Goal: Register for event/course

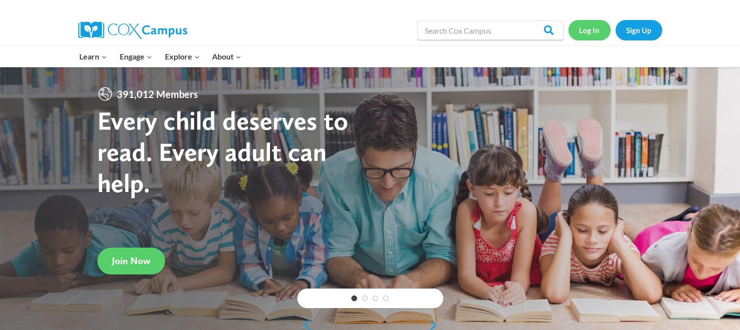
click at [585, 31] on link "Log In" at bounding box center [590, 30] width 42 height 20
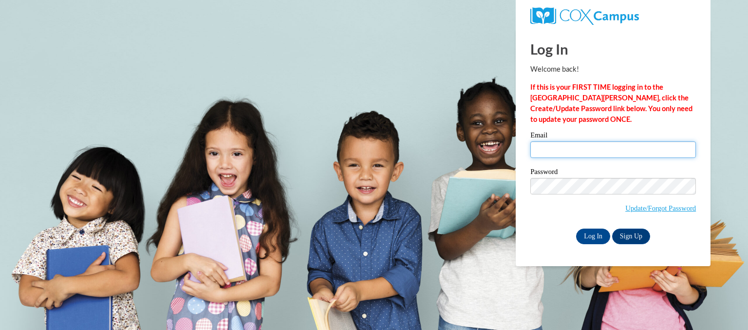
click at [539, 152] on input "Email" at bounding box center [613, 149] width 166 height 17
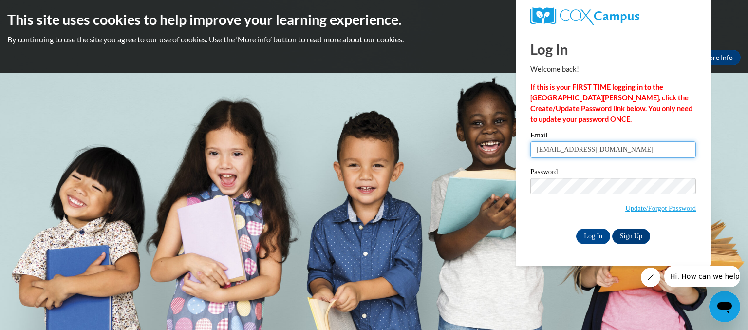
type input "[EMAIL_ADDRESS][DOMAIN_NAME]"
click at [584, 237] on input "Log In" at bounding box center [593, 236] width 34 height 16
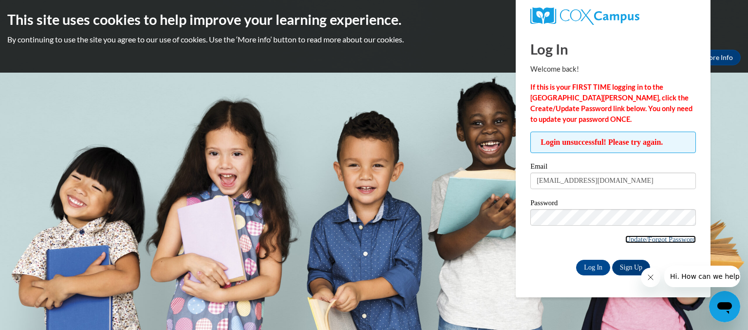
click at [662, 241] on link "Update/Forgot Password" at bounding box center [660, 239] width 71 height 8
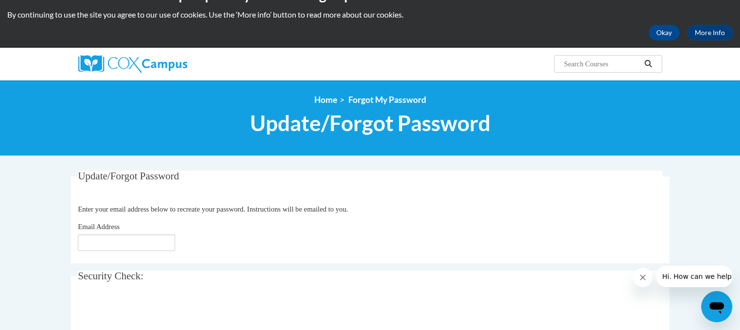
scroll to position [27, 0]
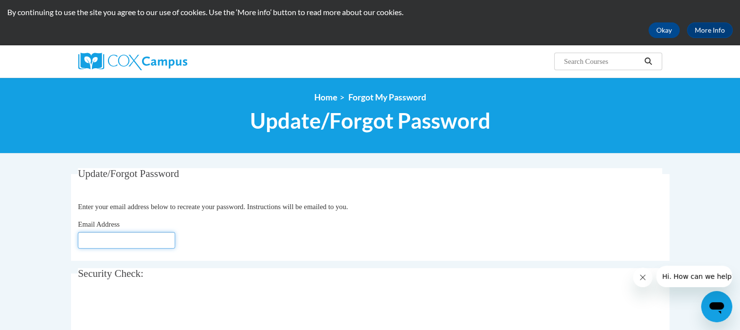
click at [174, 240] on input "Email Address" at bounding box center [126, 240] width 97 height 17
type input "[EMAIL_ADDRESS][DOMAIN_NAME]"
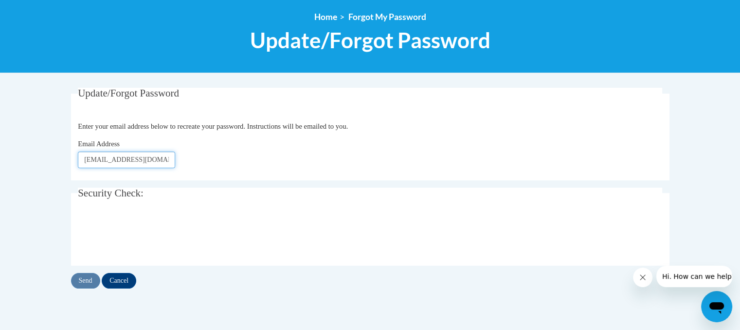
scroll to position [108, 0]
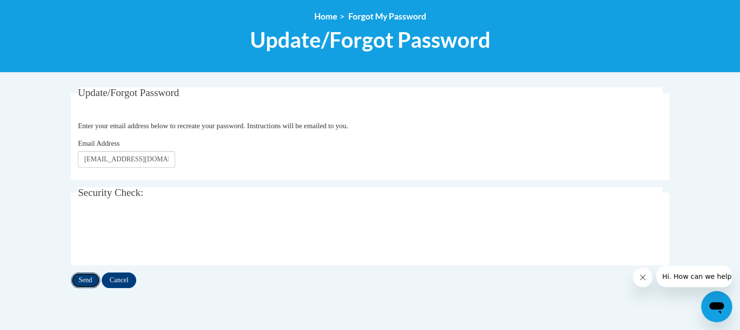
click at [85, 279] on input "Send" at bounding box center [85, 280] width 29 height 16
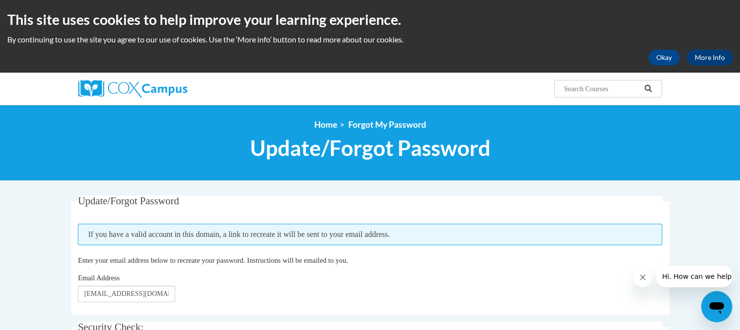
click at [127, 168] on div "<en>Home</en><fr>Accueil</fr><de>Zuhause</de><it>Casa</it><es>Casa</es><pt>Casa…" at bounding box center [370, 143] width 740 height 76
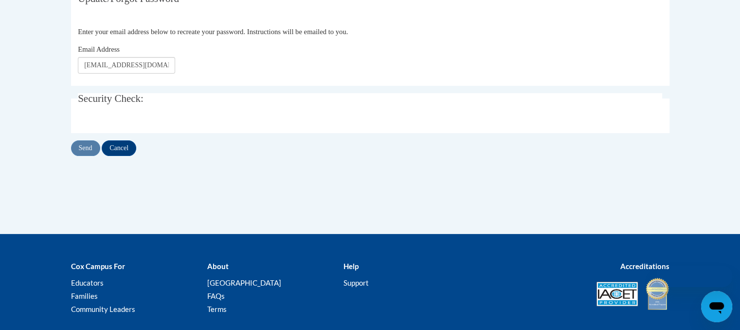
scroll to position [108, 0]
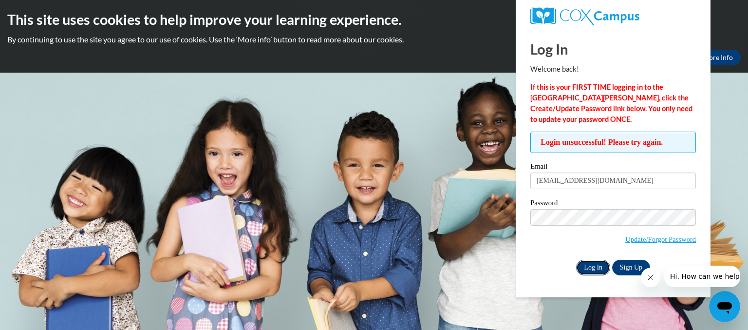
click at [579, 268] on input "Log In" at bounding box center [593, 267] width 34 height 16
click at [595, 266] on input "Log In" at bounding box center [593, 267] width 34 height 16
click at [591, 268] on input "Log In" at bounding box center [593, 267] width 34 height 16
click at [650, 240] on link "Update/Forgot Password" at bounding box center [660, 239] width 71 height 8
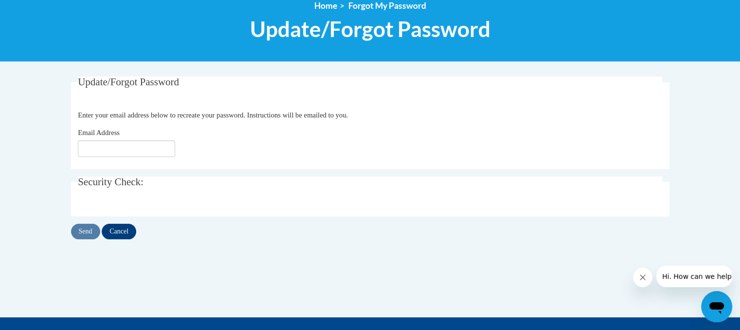
scroll to position [123, 0]
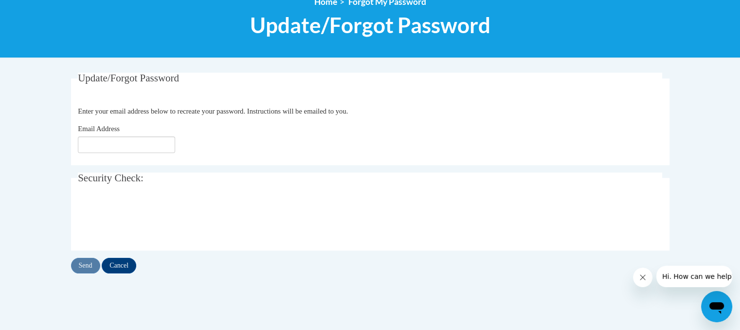
click at [99, 155] on fieldset "Update/Forgot Password Please enter your email address Enter your email address…" at bounding box center [370, 119] width 599 height 92
click at [99, 150] on input "Email Address" at bounding box center [126, 144] width 97 height 17
type input "[EMAIL_ADDRESS][DOMAIN_NAME]"
click at [85, 268] on input "Send" at bounding box center [85, 266] width 29 height 16
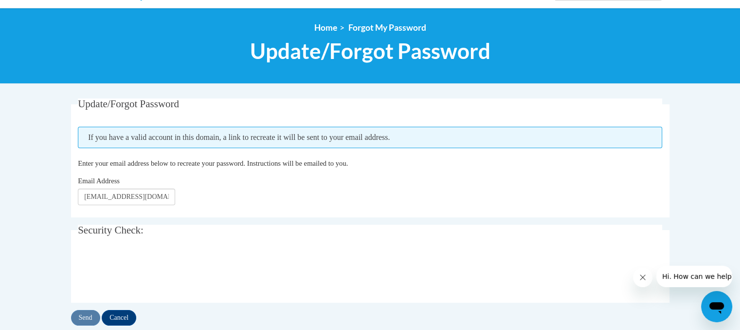
scroll to position [97, 0]
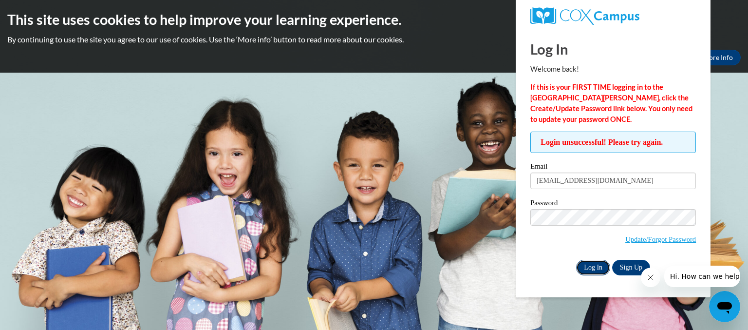
click at [585, 268] on input "Log In" at bounding box center [593, 267] width 34 height 16
click at [595, 267] on input "Log In" at bounding box center [593, 267] width 34 height 16
click at [620, 270] on link "Sign Up" at bounding box center [631, 267] width 38 height 16
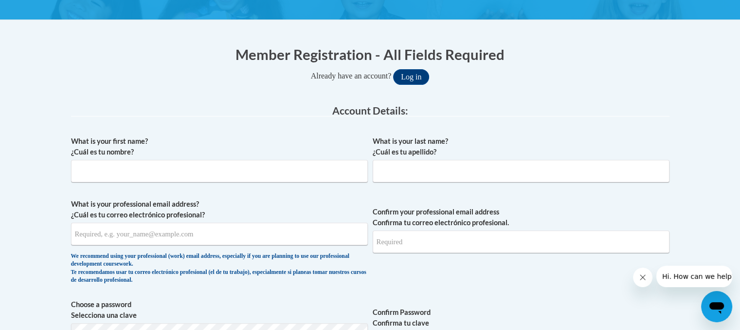
scroll to position [164, 0]
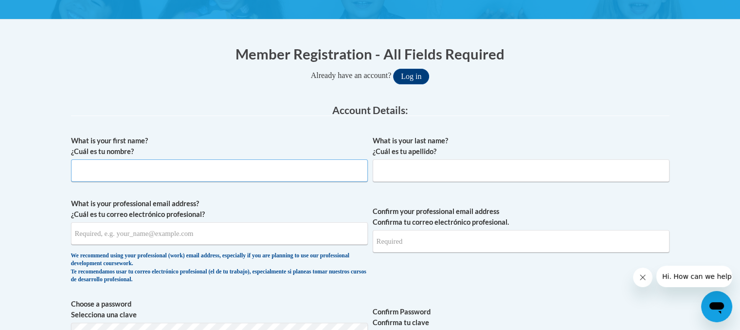
click at [273, 171] on input "What is your first name? ¿Cuál es tu nombre?" at bounding box center [219, 170] width 297 height 22
type input "Tonia"
click at [388, 174] on input "What is your last name? ¿Cuál es tu apellido?" at bounding box center [521, 170] width 297 height 22
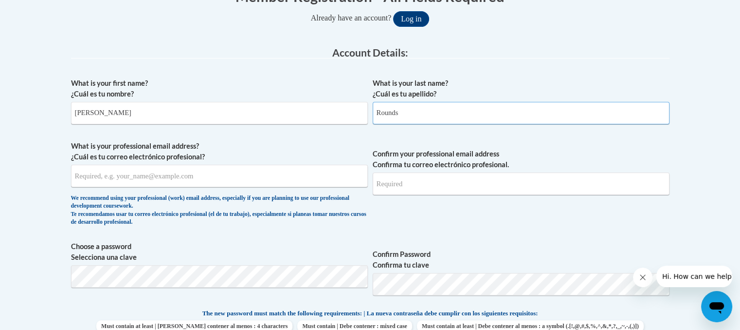
scroll to position [222, 0]
type input "Rounds"
click at [227, 177] on input "What is your professional email address? ¿Cuál es tu correo electrónico profesi…" at bounding box center [219, 175] width 297 height 22
click at [214, 169] on input "trounds@operationshoestring.o" at bounding box center [219, 175] width 297 height 22
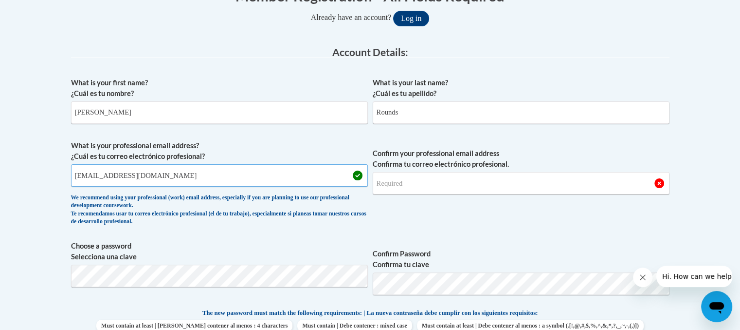
type input "trounds@operationshoestring.org"
click at [390, 184] on input "Confirm your professional email address Confirma tu correo electrónico profesio…" at bounding box center [521, 183] width 297 height 22
type input "trounds@operationshoestring.org"
click at [385, 198] on span "Confirm your professional email address Confirma tu correo electrónico profesio…" at bounding box center [521, 185] width 297 height 90
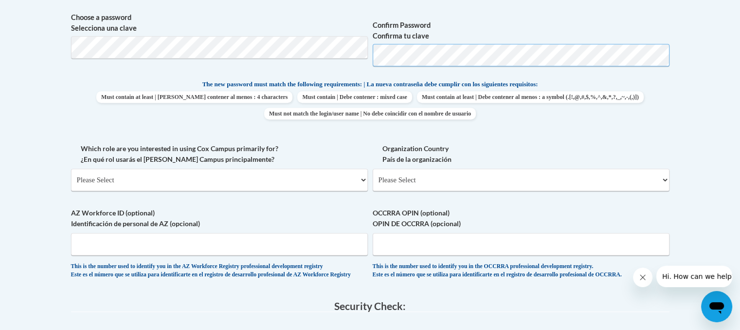
scroll to position [450, 0]
click at [361, 180] on select "Please Select College/University | Colegio/Universidad Community/Nonprofit Part…" at bounding box center [219, 179] width 297 height 22
select select "49058d88-fc43-4af8-93ac-fa8ced758464"
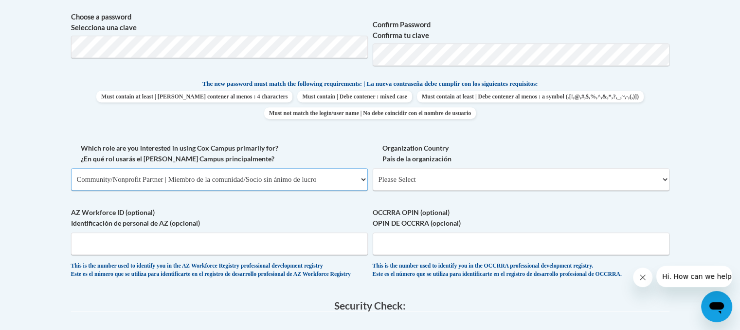
click at [71, 168] on select "Please Select College/University | Colegio/Universidad Community/Nonprofit Part…" at bounding box center [219, 179] width 297 height 22
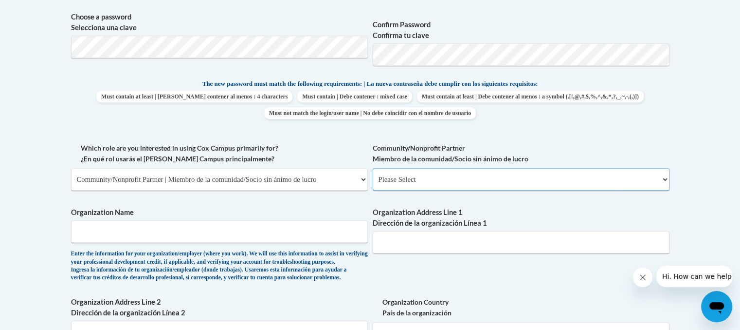
click at [389, 179] on select "Please Select Advocate | Defensor(a) Business/Private Company | Negocio o empre…" at bounding box center [521, 179] width 297 height 22
select select "d0068fd4-34ff-45e9-99e1-70a0b5fa68d7"
click at [373, 168] on select "Please Select Advocate | Defensor(a) Business/Private Company | Negocio o empre…" at bounding box center [521, 179] width 297 height 22
click at [225, 225] on input "Organization Name" at bounding box center [219, 231] width 297 height 22
click at [213, 236] on input "Organization Name" at bounding box center [219, 231] width 297 height 22
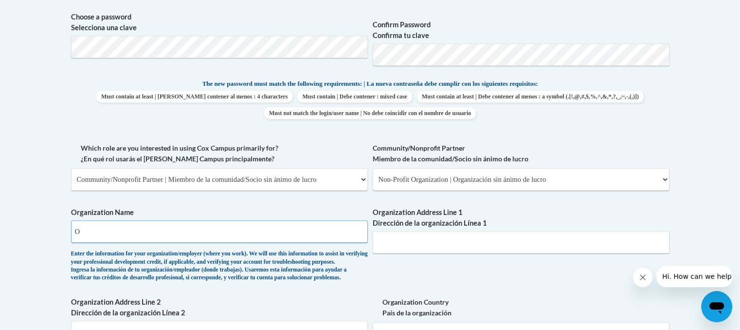
drag, startPoint x: 213, startPoint y: 236, endPoint x: 231, endPoint y: 207, distance: 33.6
click at [231, 207] on span "Organization Name O Enter the information for your organization/employer (where…" at bounding box center [219, 244] width 297 height 74
type input "Operation Shoestring"
click at [438, 243] on input "Organization Address Line 1 Dirección de la organización Línea 1" at bounding box center [521, 242] width 297 height 22
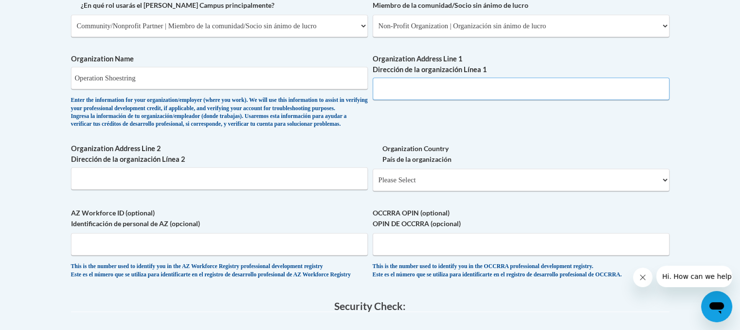
scroll to position [605, 0]
click at [663, 190] on select "Please Select United States | Estados Unidos Outside of the United States | Fue…" at bounding box center [521, 178] width 297 height 22
select select "ad49bcad-a171-4b2e-b99c-48b446064914"
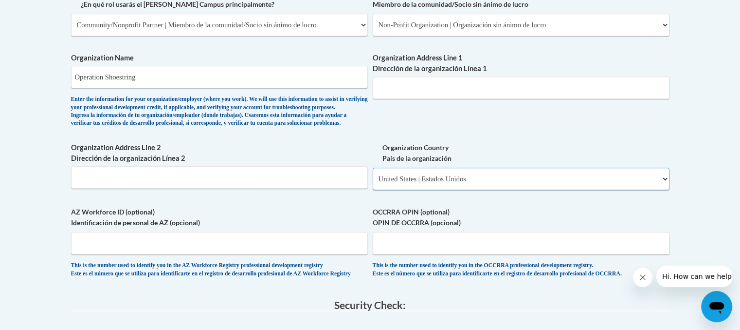
click at [373, 183] on select "Please Select United States | Estados Unidos Outside of the United States | Fue…" at bounding box center [521, 178] width 297 height 22
select select
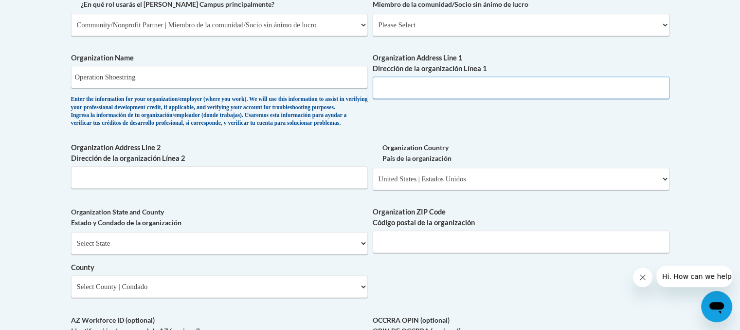
click at [438, 88] on input "Organization Address Line 1 Dirección de la organización Línea 1" at bounding box center [521, 87] width 297 height 22
type input "1711 Bailey Avenue Jackson"
click at [364, 254] on select "Select State Alabama Alaska Arizona Arkansas California Colorado Connecticut De…" at bounding box center [219, 243] width 297 height 22
select select "Mississippi"
click at [71, 247] on select "Select State Alabama Alaska Arizona Arkansas California Colorado Connecticut De…" at bounding box center [219, 243] width 297 height 22
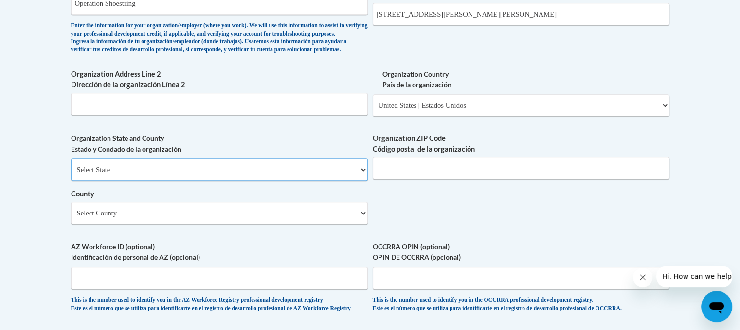
scroll to position [679, 0]
click at [516, 179] on input "Organization ZIP Code Código postal de la organización" at bounding box center [521, 167] width 297 height 22
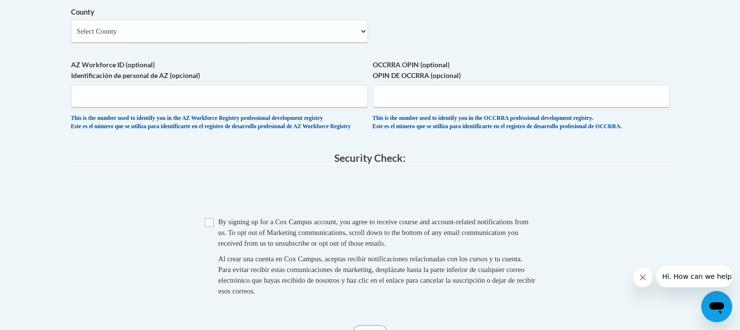
scroll to position [860, 0]
type input "39203"
click at [211, 226] on input "Checkbox" at bounding box center [209, 221] width 9 height 9
checkbox input "true"
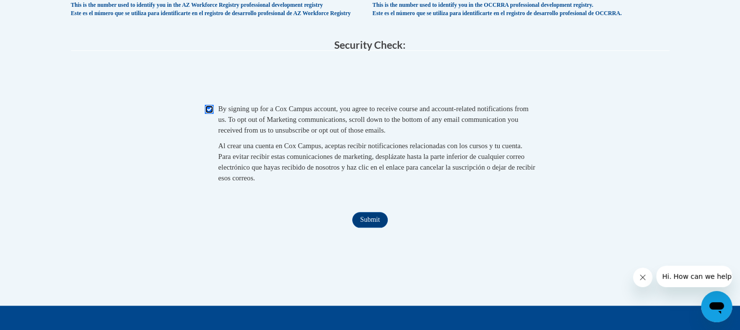
scroll to position [974, 0]
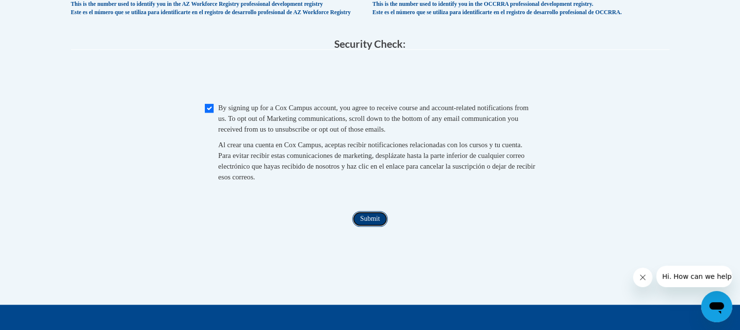
click at [364, 226] on input "Submit" at bounding box center [369, 219] width 35 height 16
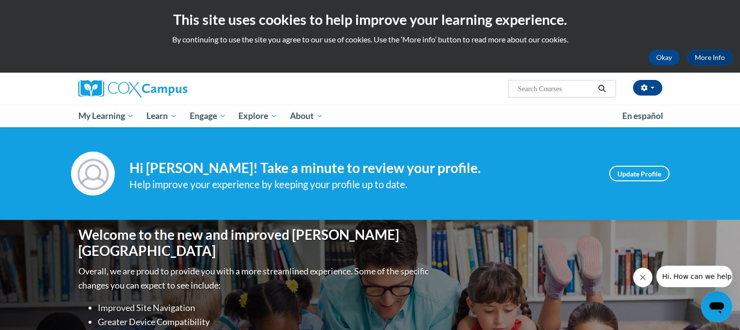
click at [538, 85] on input "Search..." at bounding box center [556, 89] width 78 height 12
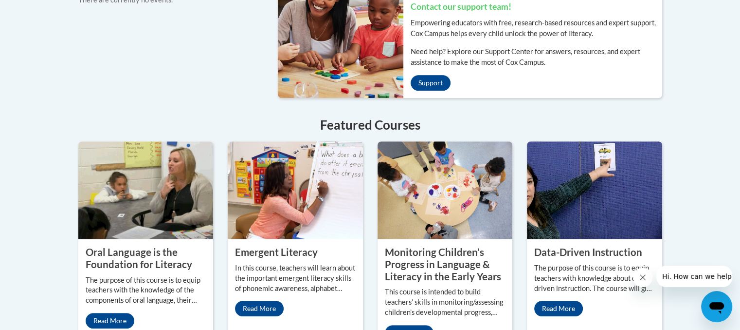
scroll to position [842, 0]
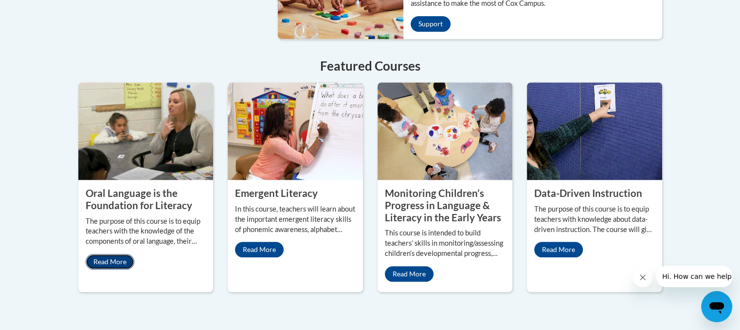
click at [119, 254] on link "Read More" at bounding box center [110, 262] width 49 height 16
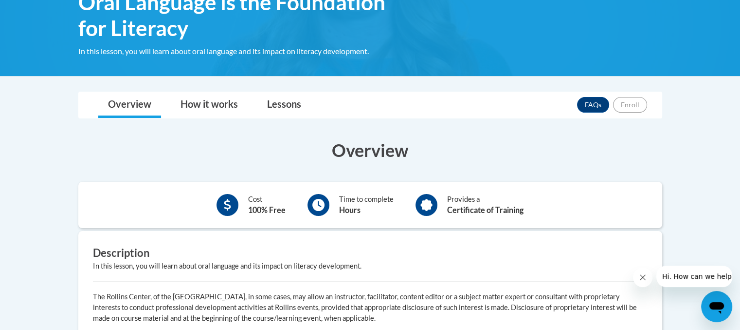
scroll to position [172, 0]
click at [295, 105] on link "Lessons" at bounding box center [285, 105] width 54 height 26
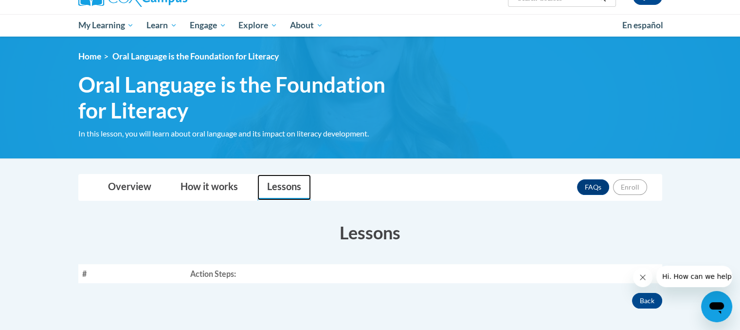
scroll to position [91, 0]
click at [655, 296] on button "Back" at bounding box center [647, 301] width 30 height 16
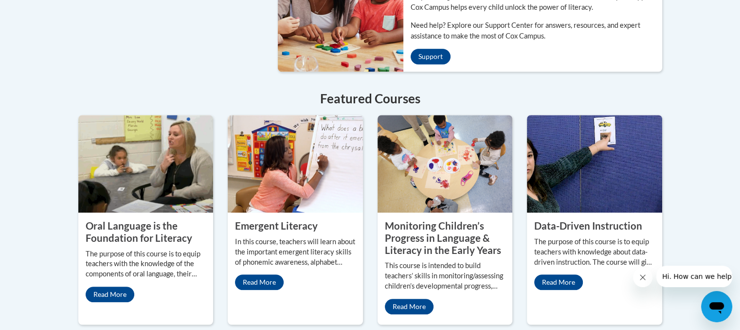
click at [364, 267] on div "Emergent Literacy In this course, teachers will learn about the important emerg…" at bounding box center [296, 219] width 150 height 209
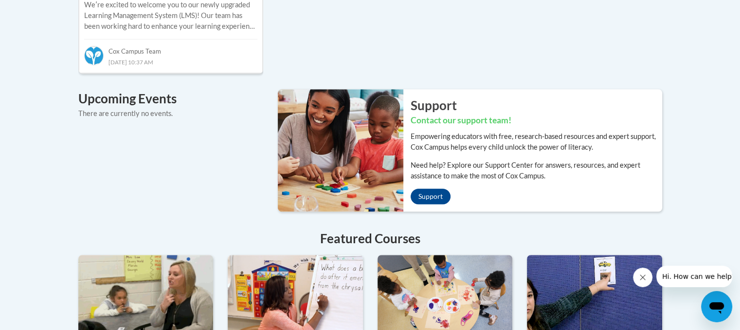
scroll to position [617, 0]
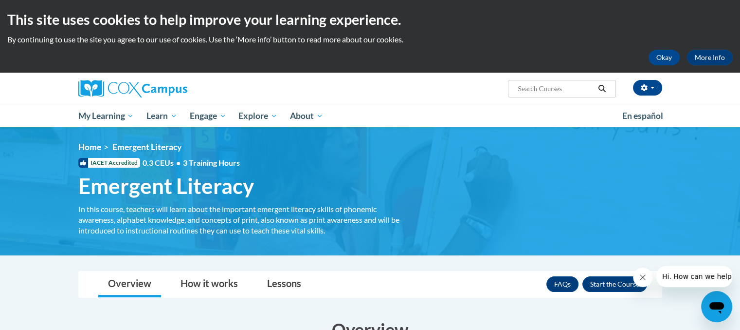
click at [82, 164] on icon at bounding box center [83, 162] width 6 height 5
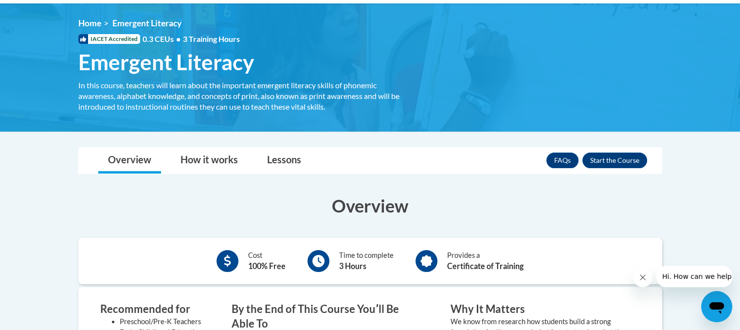
scroll to position [129, 0]
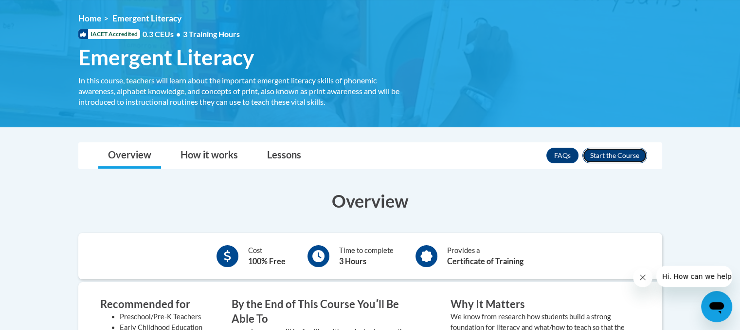
click at [601, 156] on button "Enroll" at bounding box center [615, 156] width 65 height 16
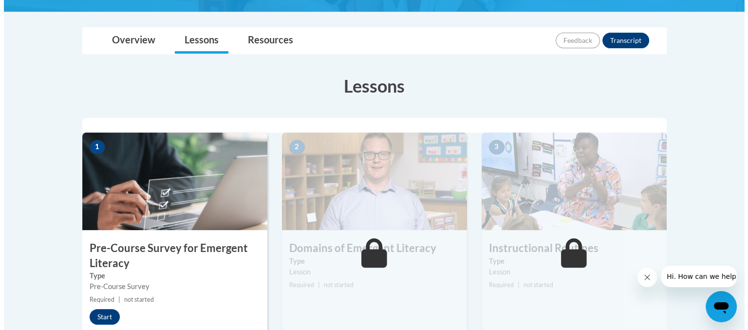
scroll to position [209, 0]
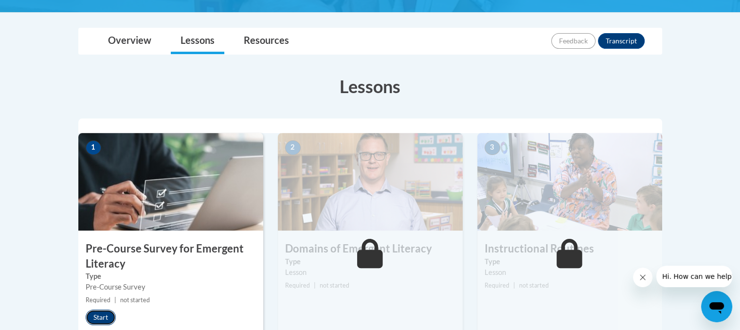
click at [108, 314] on button "Start" at bounding box center [101, 317] width 30 height 16
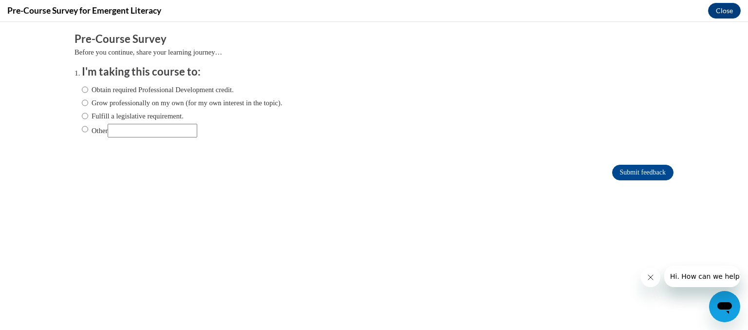
scroll to position [0, 0]
click at [82, 91] on label "Obtain required Professional Development credit." at bounding box center [158, 89] width 152 height 11
click at [82, 91] on input "Obtain required Professional Development credit." at bounding box center [85, 89] width 6 height 11
radio input "true"
click at [621, 171] on input "Submit feedback" at bounding box center [642, 173] width 61 height 16
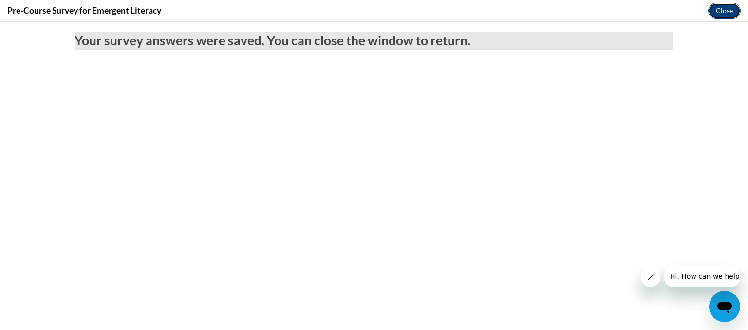
click at [728, 8] on button "Close" at bounding box center [724, 11] width 33 height 16
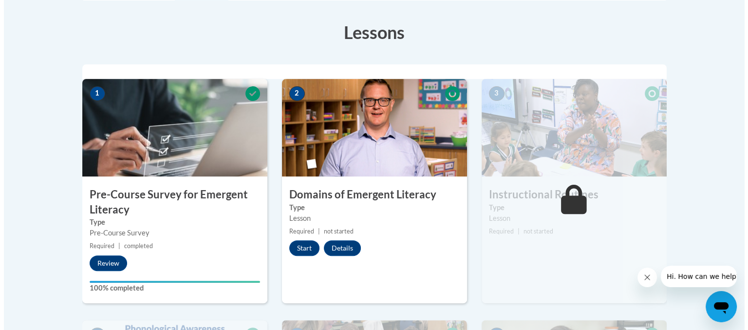
scroll to position [282, 0]
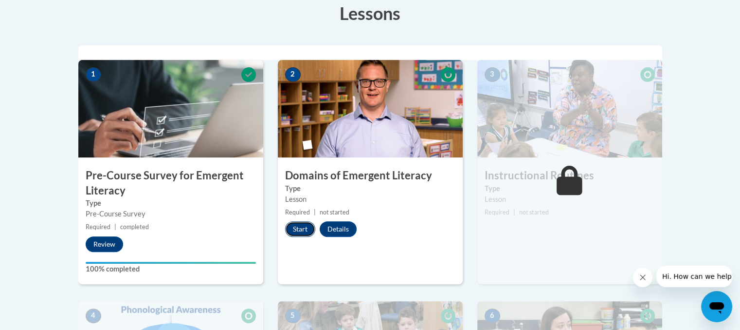
click at [305, 226] on button "Start" at bounding box center [300, 229] width 30 height 16
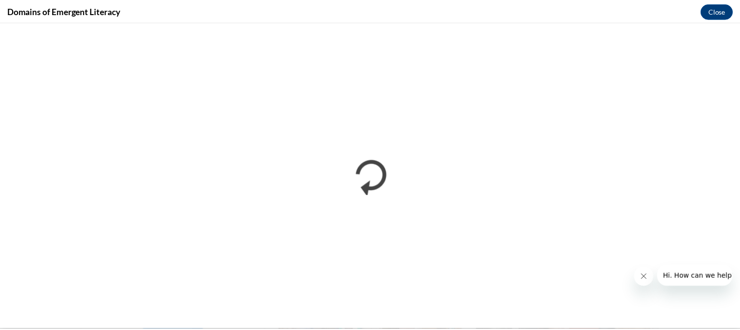
scroll to position [0, 0]
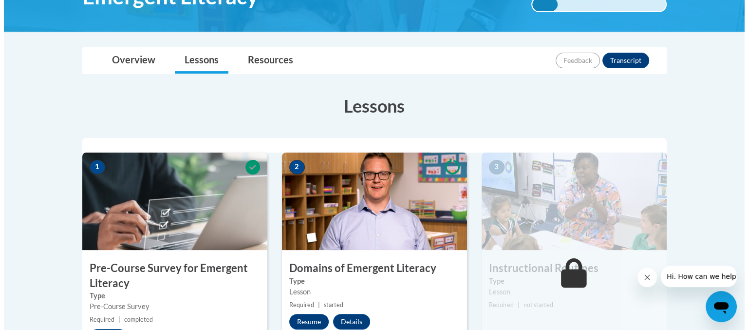
scroll to position [250, 0]
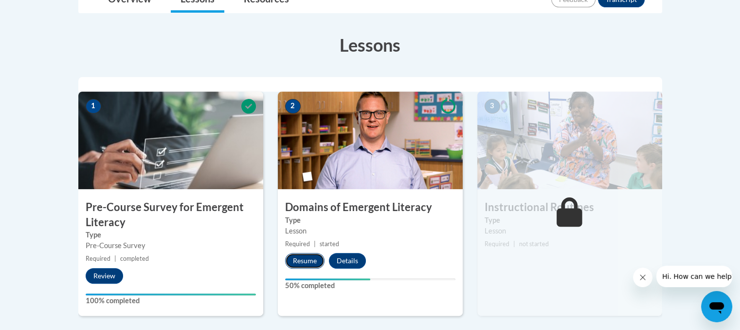
click at [309, 260] on button "Resume" at bounding box center [304, 261] width 39 height 16
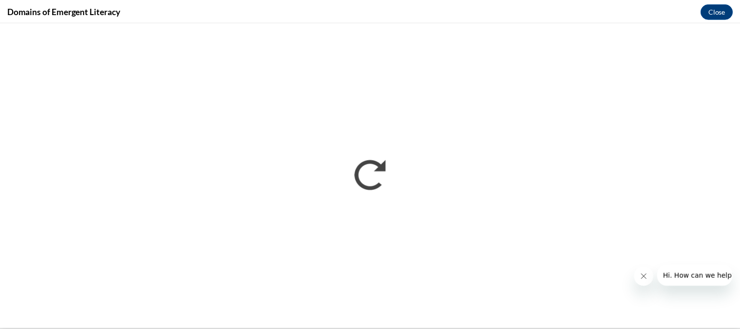
scroll to position [0, 0]
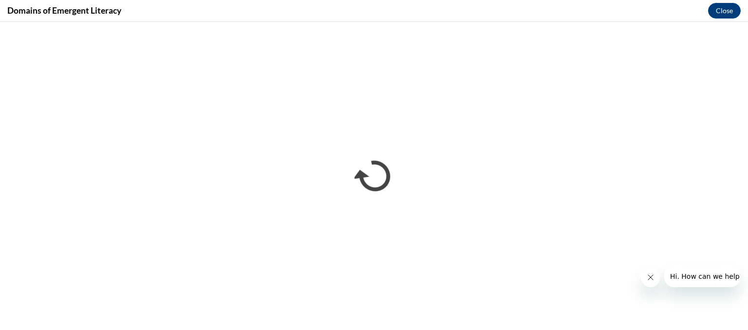
click at [654, 275] on button "Close message from company" at bounding box center [649, 276] width 19 height 19
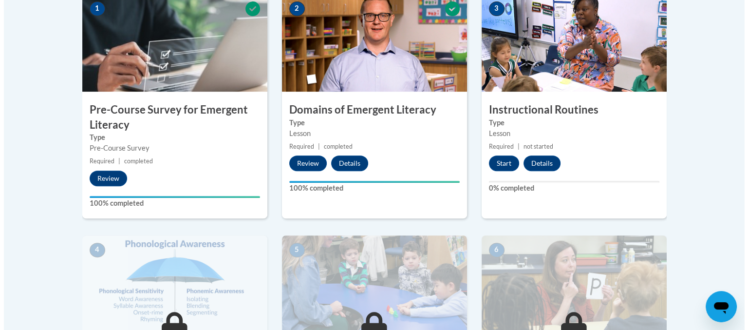
scroll to position [347, 0]
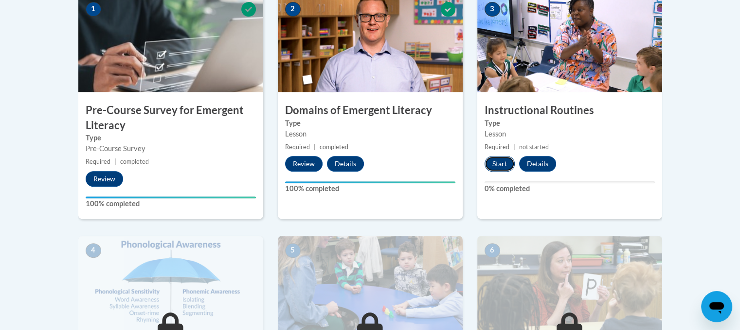
click at [496, 158] on button "Start" at bounding box center [500, 164] width 30 height 16
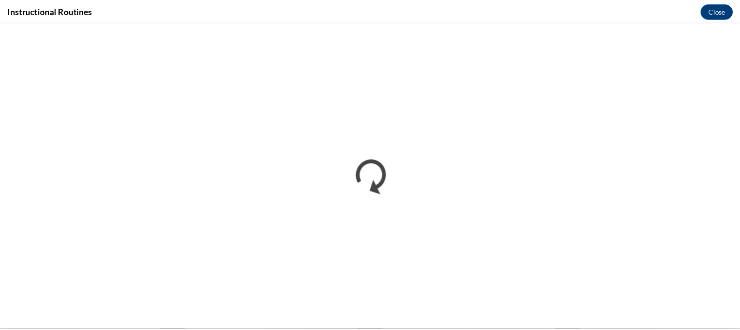
scroll to position [0, 0]
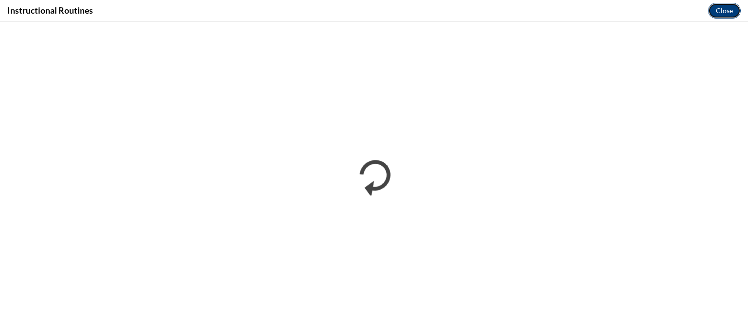
click at [726, 17] on button "Close" at bounding box center [724, 11] width 33 height 16
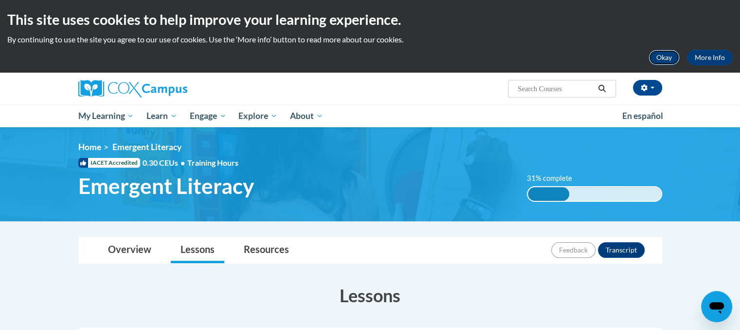
click at [669, 61] on button "Okay" at bounding box center [664, 58] width 31 height 16
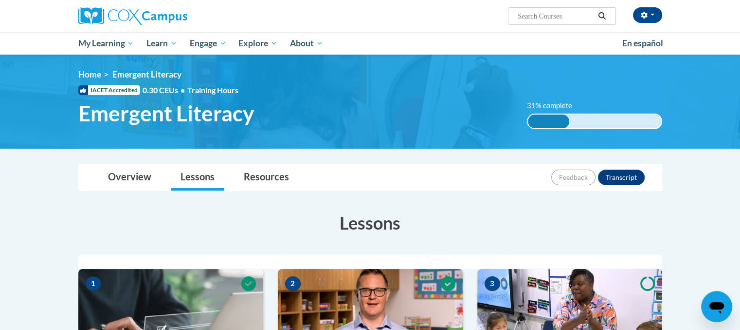
click at [609, 32] on ul "My Learning My Learning My Course Progress Certificates My Action Plans Group D…" at bounding box center [344, 43] width 544 height 22
click at [651, 14] on span "button" at bounding box center [653, 15] width 4 height 2
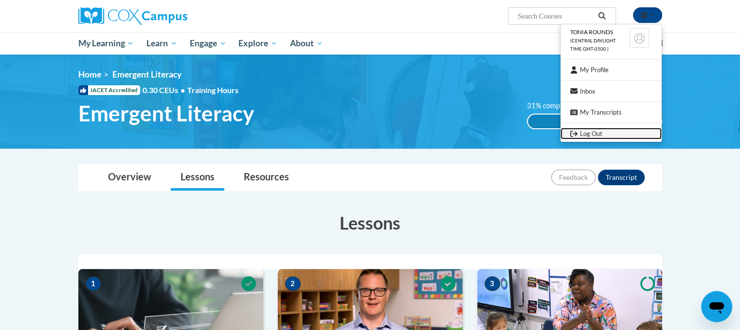
click at [590, 137] on link "Log Out" at bounding box center [611, 134] width 101 height 12
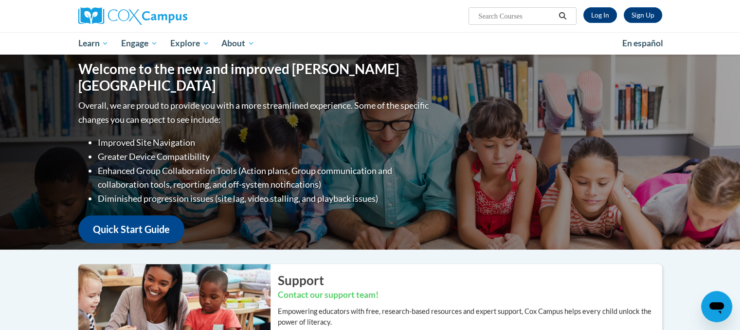
click at [590, 137] on div "Welcome to the new and improved [PERSON_NAME] Campus Overall, we are proud to p…" at bounding box center [370, 152] width 613 height 195
